Goal: Download file/media

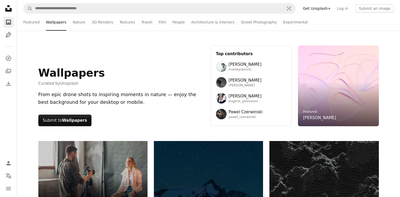
scroll to position [3436, 0]
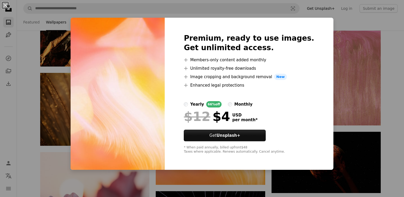
click at [325, 107] on div "An X shape Premium, ready to use images. Get unlimited access. A plus sign Memb…" at bounding box center [202, 98] width 404 height 197
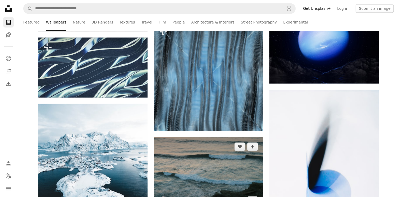
scroll to position [4572, 0]
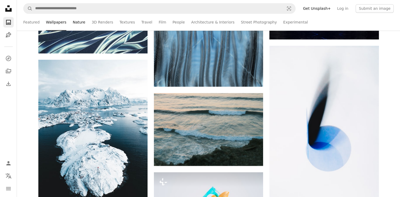
click at [77, 22] on link "Nature" at bounding box center [79, 22] width 12 height 17
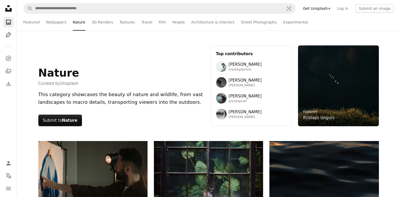
click at [93, 22] on link "3D Renders" at bounding box center [102, 22] width 21 height 17
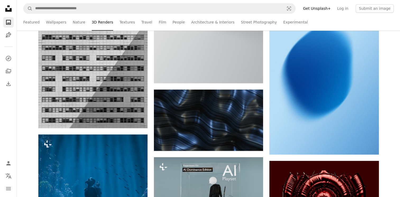
scroll to position [793, 0]
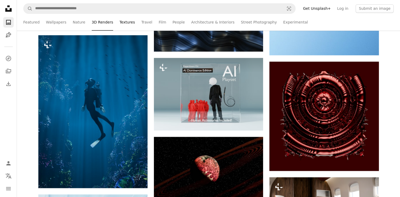
click at [119, 23] on link "Textures" at bounding box center [127, 22] width 16 height 17
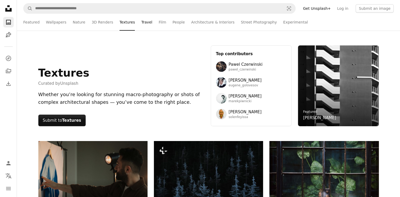
click at [141, 22] on link "Travel" at bounding box center [146, 22] width 11 height 17
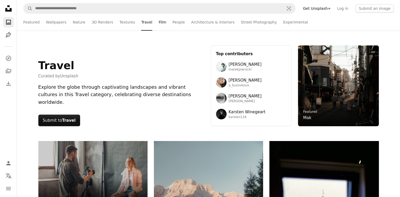
click at [159, 22] on link "Film" at bounding box center [162, 22] width 7 height 17
